Goal: Task Accomplishment & Management: Manage account settings

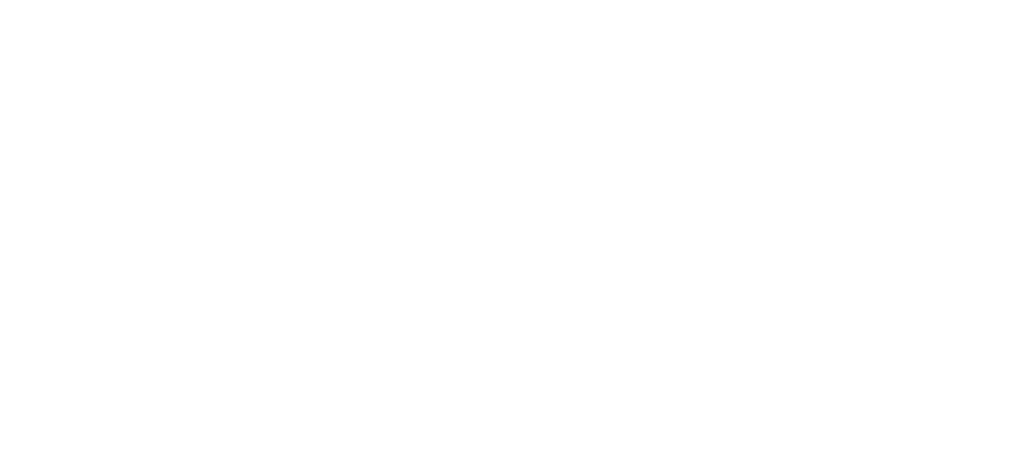
drag, startPoint x: 1029, startPoint y: 158, endPoint x: 1029, endPoint y: 181, distance: 22.6
click at [1029, 6] on html at bounding box center [515, 3] width 1030 height 6
